Goal: Transaction & Acquisition: Purchase product/service

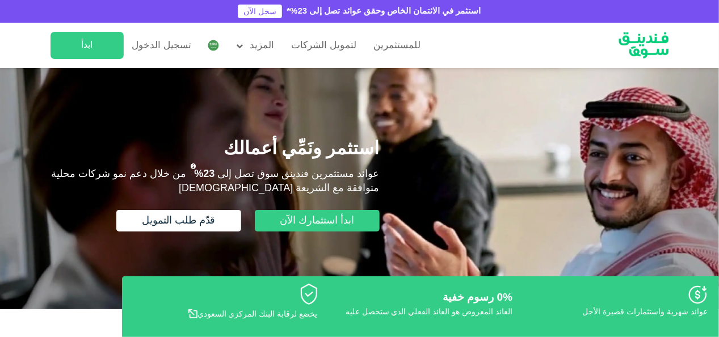
click at [227, 47] on ul "للمستثمرين لتمويل الشركات المزيد من نحن كيف تعمل" at bounding box center [235, 45] width 387 height 27
click at [203, 42] on main "السعودية English السعودية English عالمي [DEMOGRAPHIC_DATA] English ال[DEMOGRAPH…" at bounding box center [212, 45] width 19 height 17
click at [210, 45] on img at bounding box center [213, 45] width 11 height 11
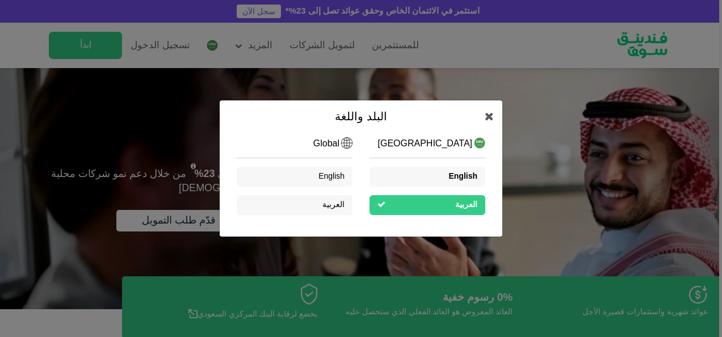
click at [420, 171] on div "English" at bounding box center [427, 177] width 116 height 20
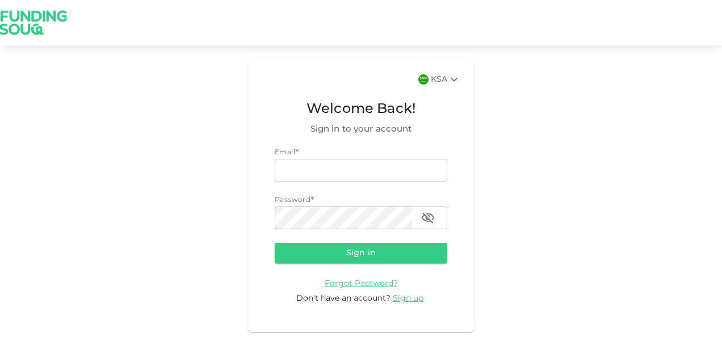
type input "nadimsan09@gmail.com"
click at [395, 253] on button "Sign in" at bounding box center [361, 253] width 172 height 20
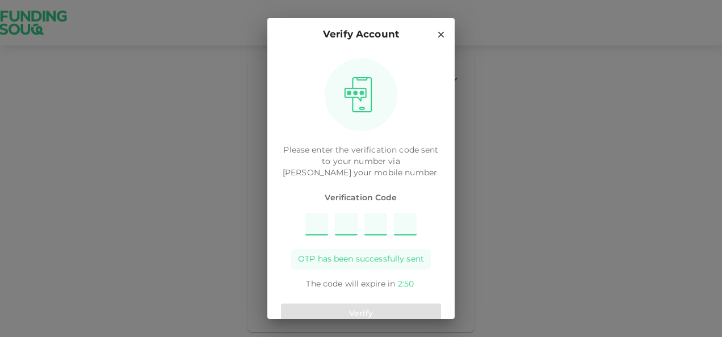
type input "5"
type input "9"
type input "4"
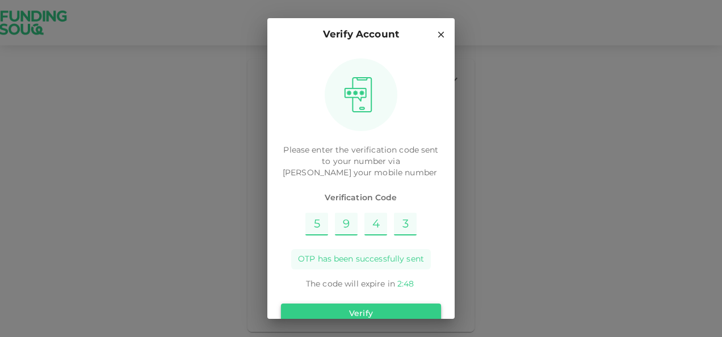
type input "3"
click at [367, 312] on button "Verify" at bounding box center [361, 314] width 160 height 20
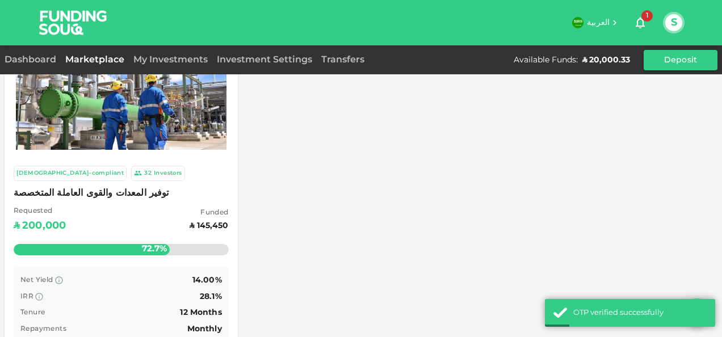
scroll to position [113, 0]
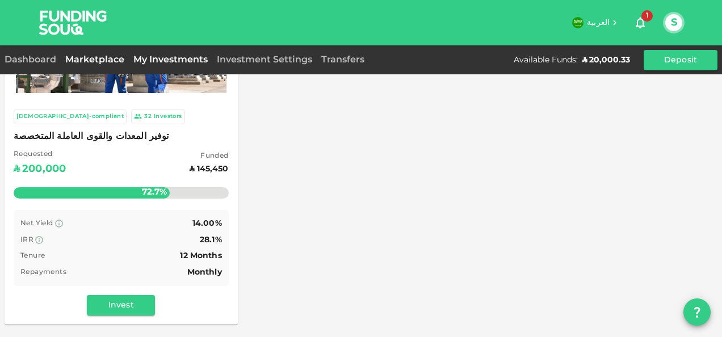
click at [162, 61] on link "My Investments" at bounding box center [170, 60] width 83 height 9
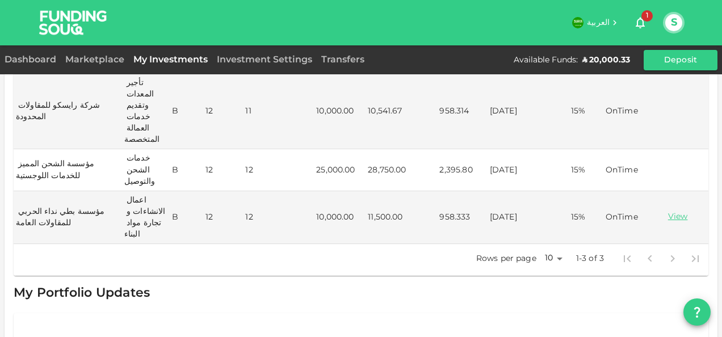
scroll to position [187, 0]
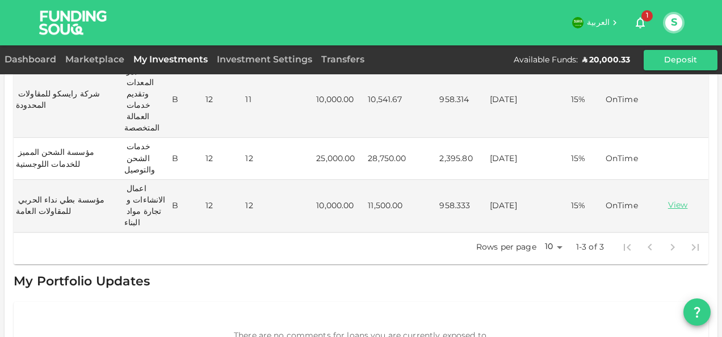
click at [97, 64] on div "Marketplace" at bounding box center [95, 60] width 68 height 14
click at [101, 61] on link "Marketplace" at bounding box center [95, 60] width 68 height 9
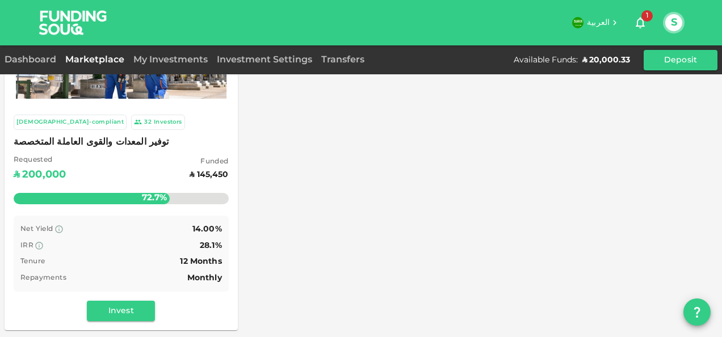
scroll to position [130, 0]
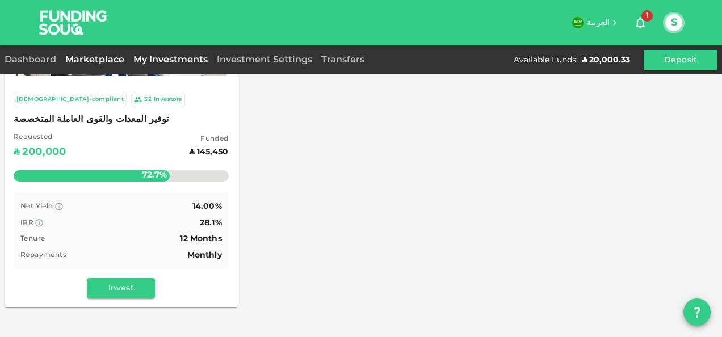
click at [186, 56] on link "My Investments" at bounding box center [170, 60] width 83 height 9
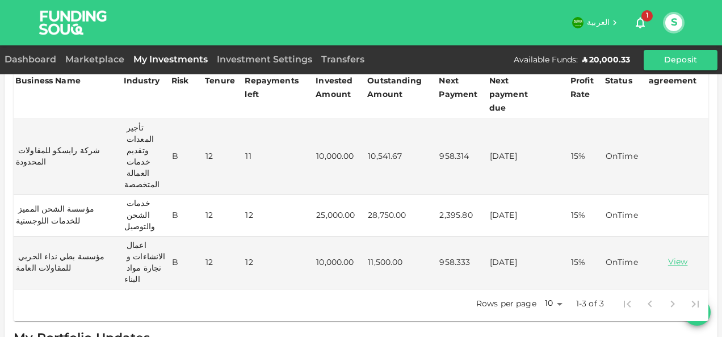
scroll to position [74, 0]
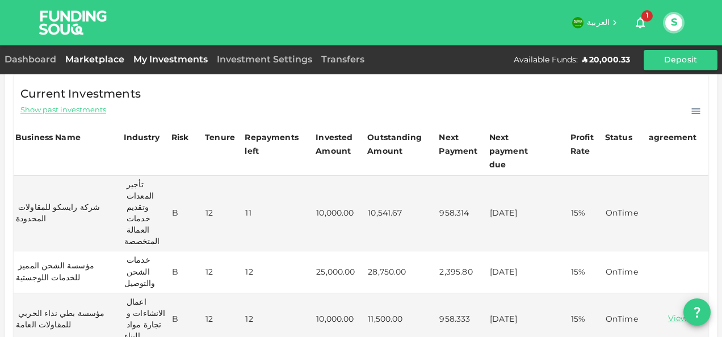
click at [106, 59] on link "Marketplace" at bounding box center [95, 60] width 68 height 9
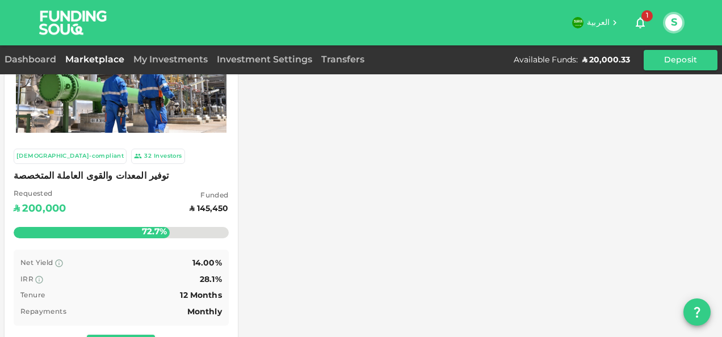
click at [128, 273] on div "IRR 28.1%" at bounding box center [120, 280] width 201 height 14
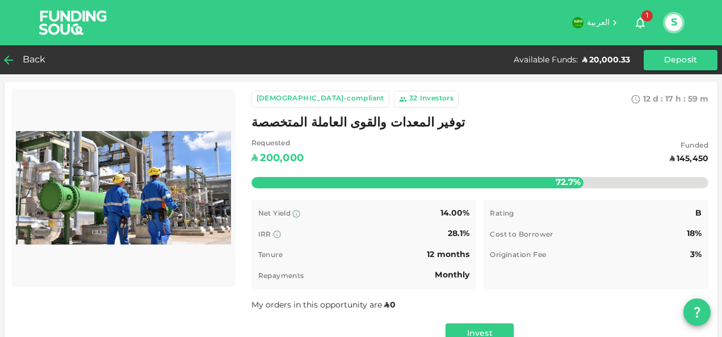
click at [31, 62] on span "Back" at bounding box center [34, 60] width 23 height 16
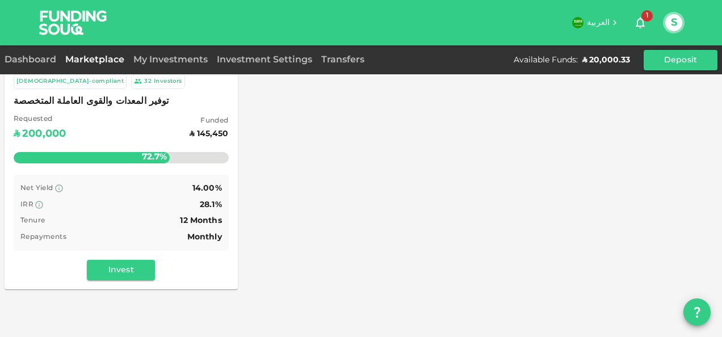
scroll to position [222, 0]
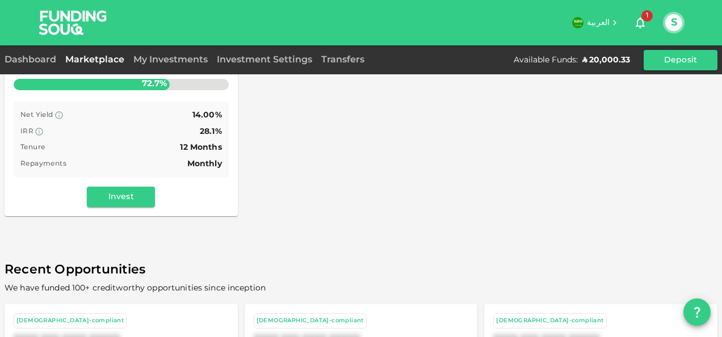
click at [133, 118] on div "Net Yield 14.00%" at bounding box center [120, 115] width 201 height 14
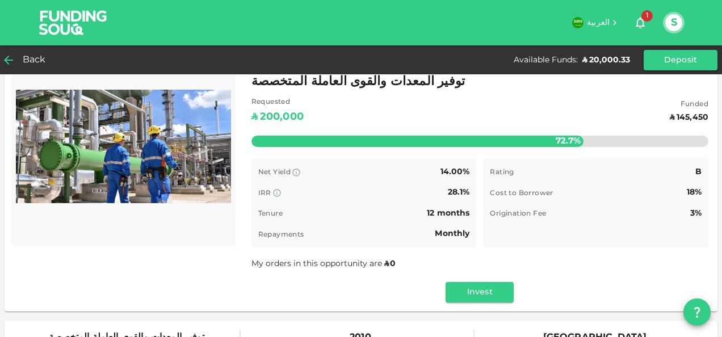
scroll to position [36, 0]
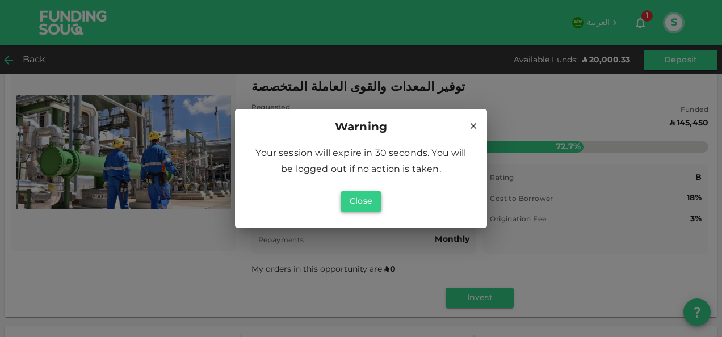
click at [367, 202] on button "Close" at bounding box center [360, 201] width 41 height 20
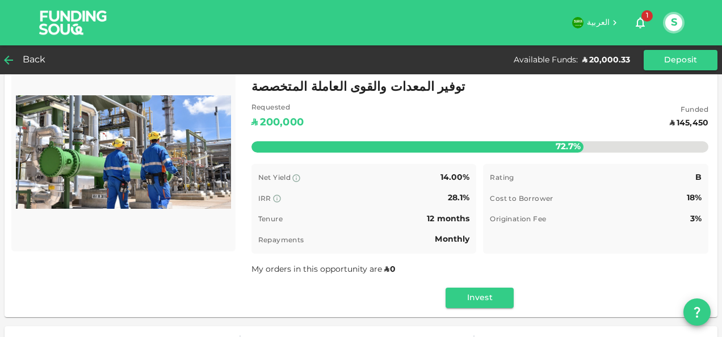
scroll to position [0, 0]
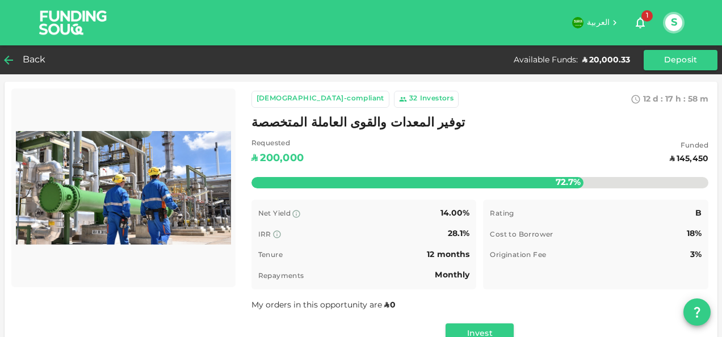
click at [641, 26] on icon "button" at bounding box center [639, 23] width 9 height 11
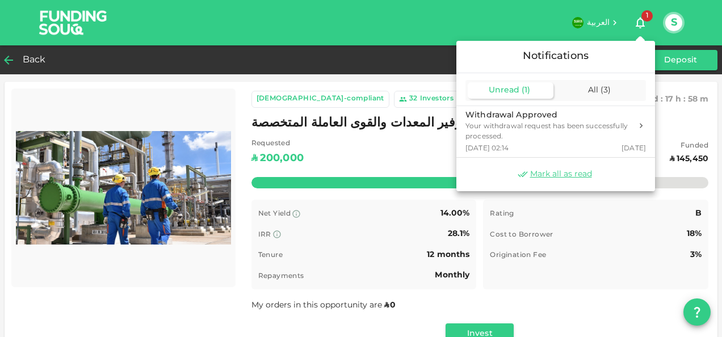
click at [604, 208] on div at bounding box center [361, 168] width 722 height 337
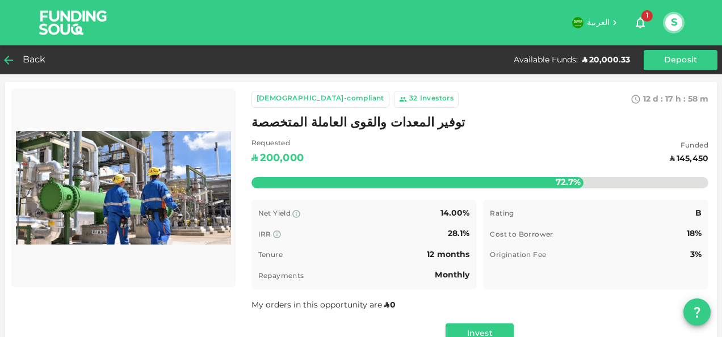
click at [28, 58] on span "Back" at bounding box center [34, 60] width 23 height 16
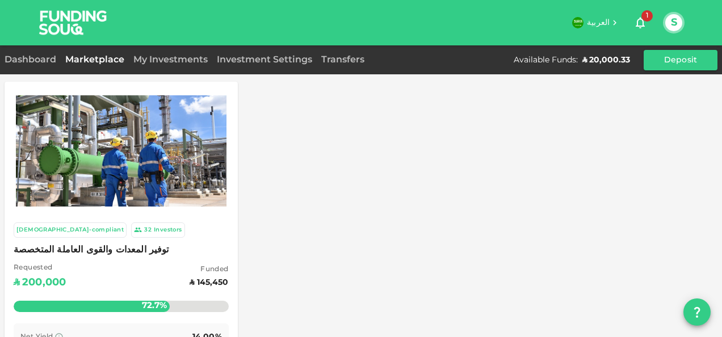
click at [438, 201] on div "Sharia-compliant 32 Investors توفير المعدات والقوى العاملة المتخصصة Requested ʢ…" at bounding box center [361, 260] width 713 height 356
click at [123, 175] on img at bounding box center [121, 150] width 210 height 111
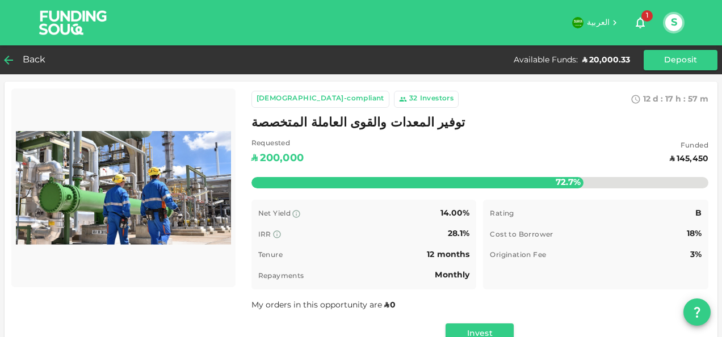
click at [30, 60] on span "Back" at bounding box center [34, 60] width 23 height 16
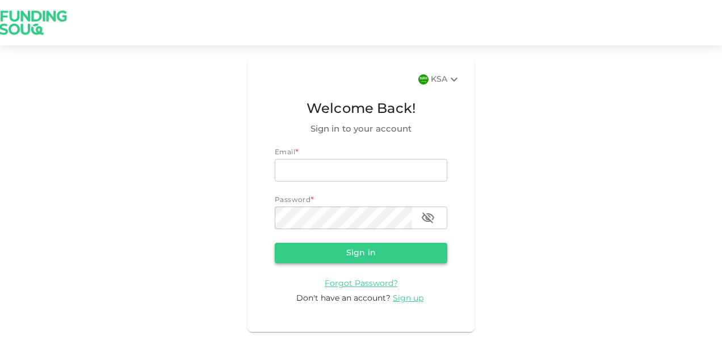
type input "nadimsan09@gmail.com"
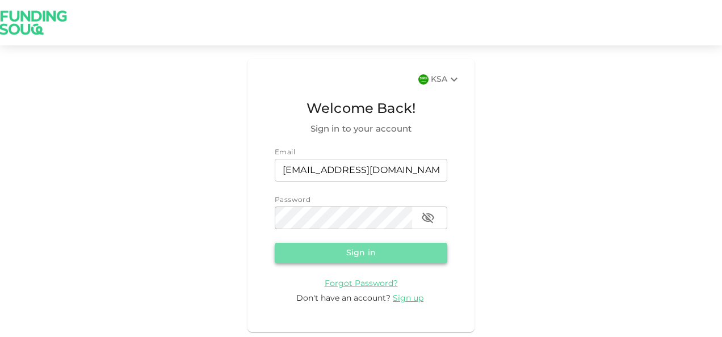
click at [388, 247] on button "Sign in" at bounding box center [361, 253] width 172 height 20
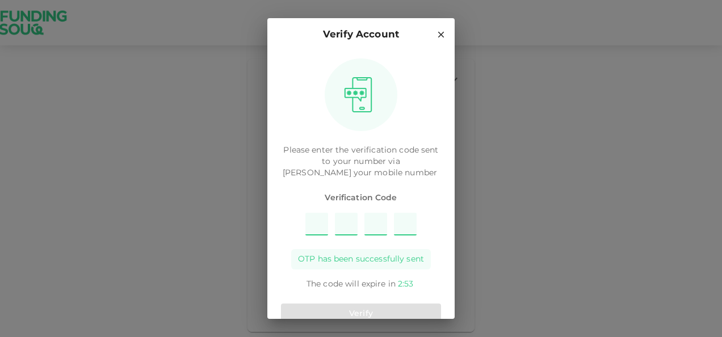
type input "4"
type input "6"
type input "2"
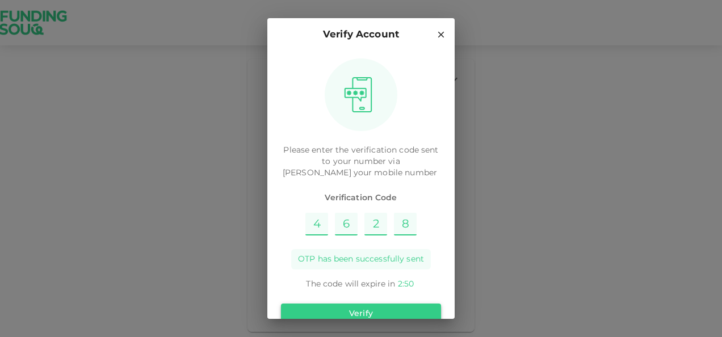
type input "8"
click at [361, 308] on button "Verify" at bounding box center [361, 314] width 160 height 20
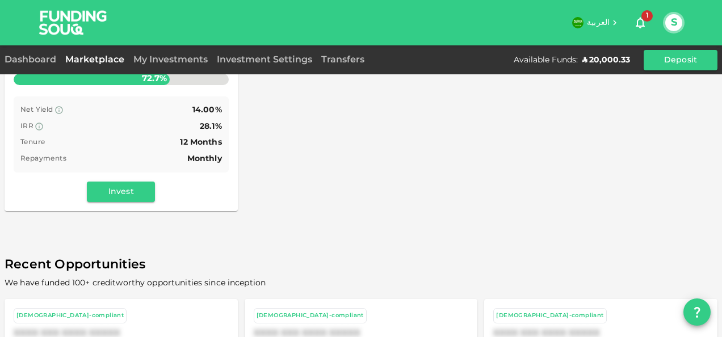
scroll to position [284, 0]
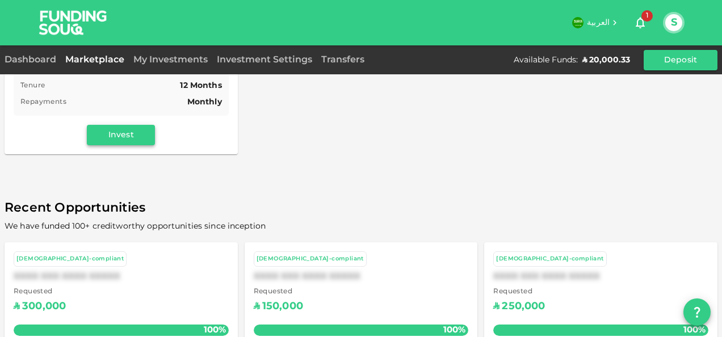
click at [113, 134] on button "Invest" at bounding box center [121, 135] width 68 height 20
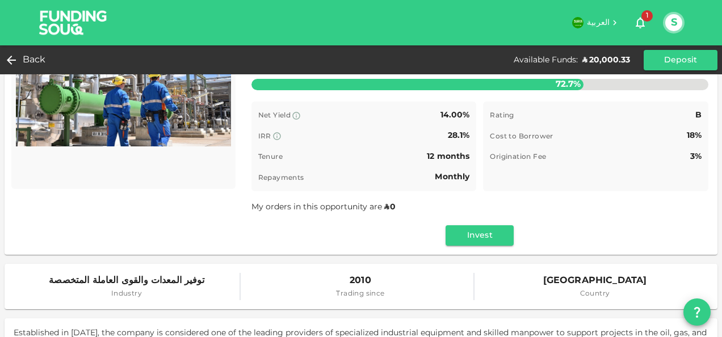
scroll to position [165, 0]
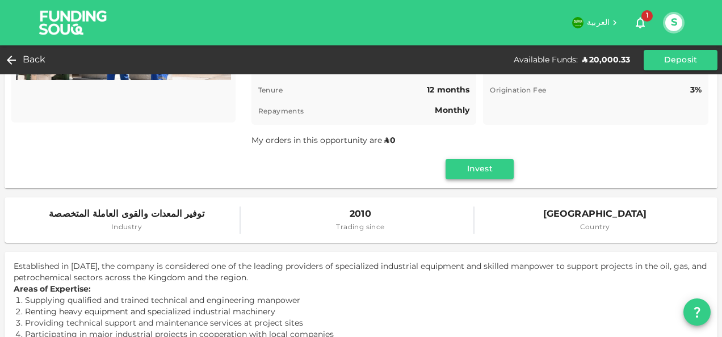
click at [492, 174] on button "Invest" at bounding box center [479, 169] width 68 height 20
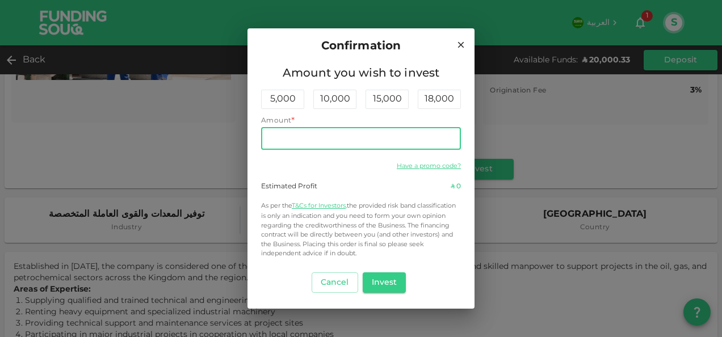
click at [378, 140] on input "Amount" at bounding box center [361, 138] width 200 height 23
type input "20,000"
click at [387, 275] on button "Invest" at bounding box center [385, 282] width 44 height 20
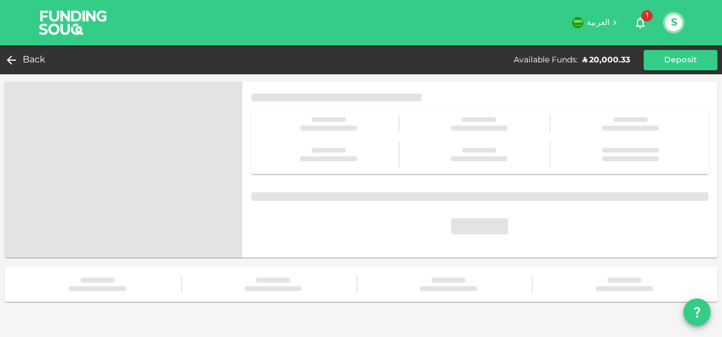
scroll to position [0, 0]
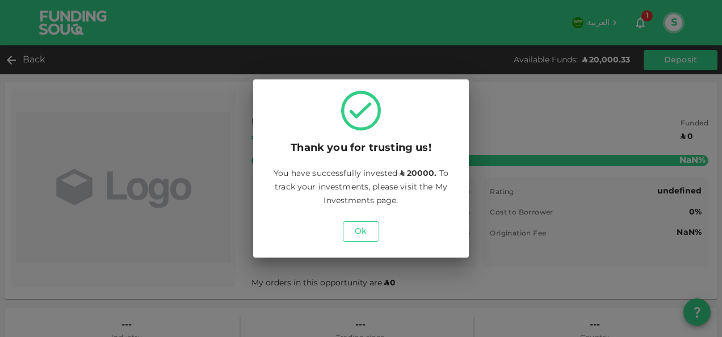
click at [364, 230] on button "Ok" at bounding box center [361, 231] width 36 height 20
